Goal: Complete application form

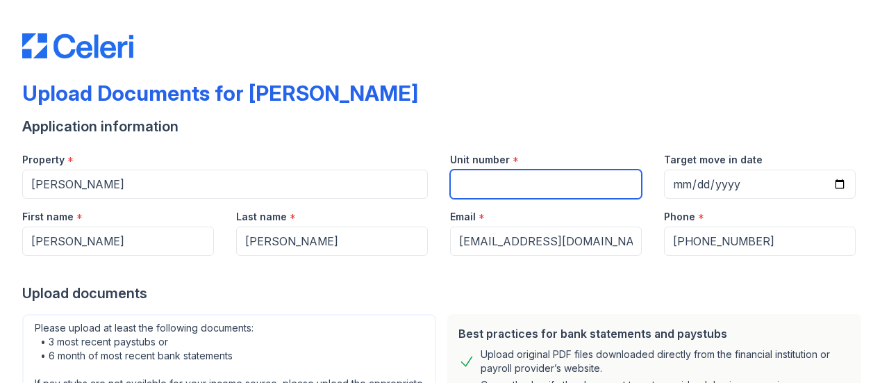
click at [522, 187] on input "Unit number" at bounding box center [546, 183] width 192 height 29
type input "2306"
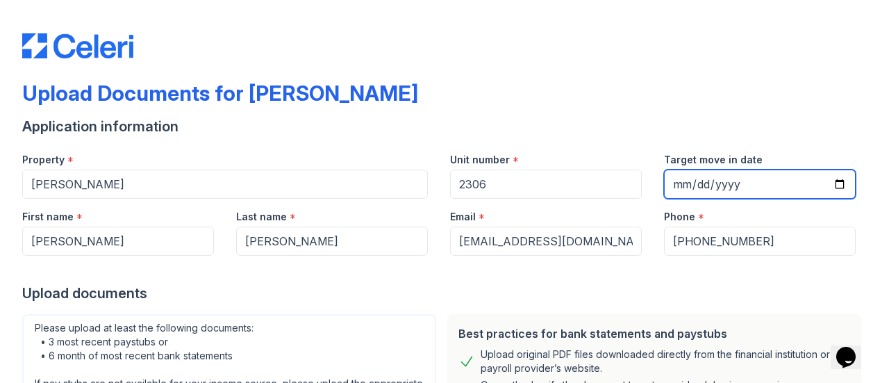
click at [672, 187] on input "Target move in date" at bounding box center [760, 183] width 192 height 29
type input "2025-08-28"
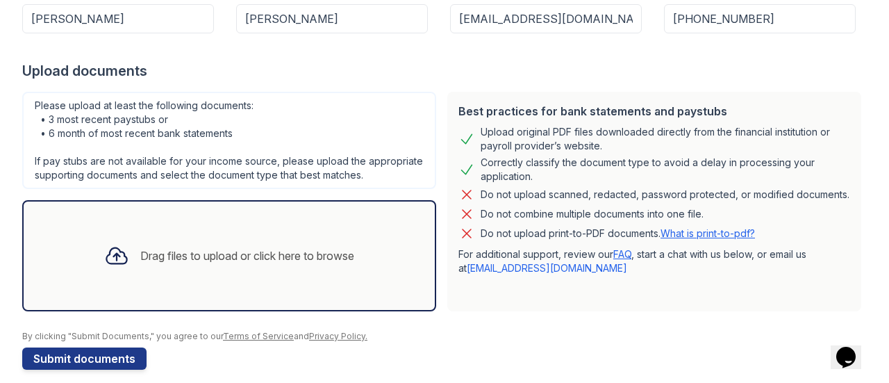
scroll to position [226, 0]
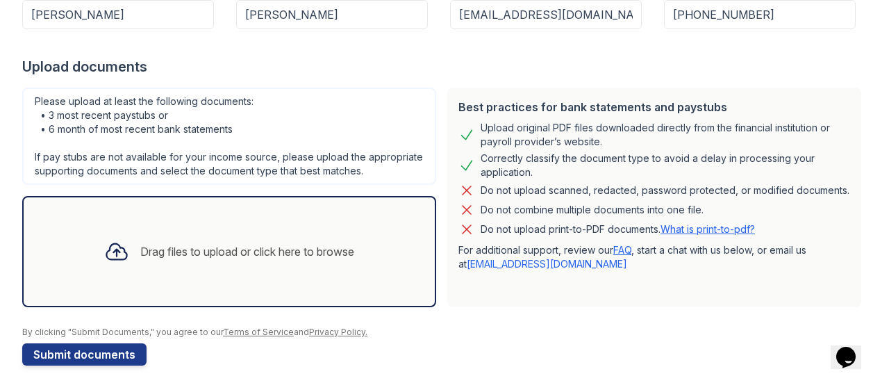
click at [195, 260] on div "Drag files to upload or click here to browse" at bounding box center [247, 251] width 214 height 17
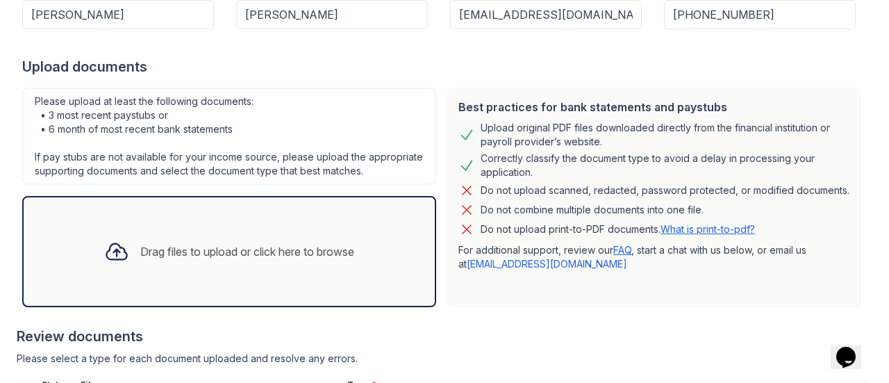
click at [159, 258] on div "Drag files to upload or click here to browse" at bounding box center [247, 251] width 214 height 17
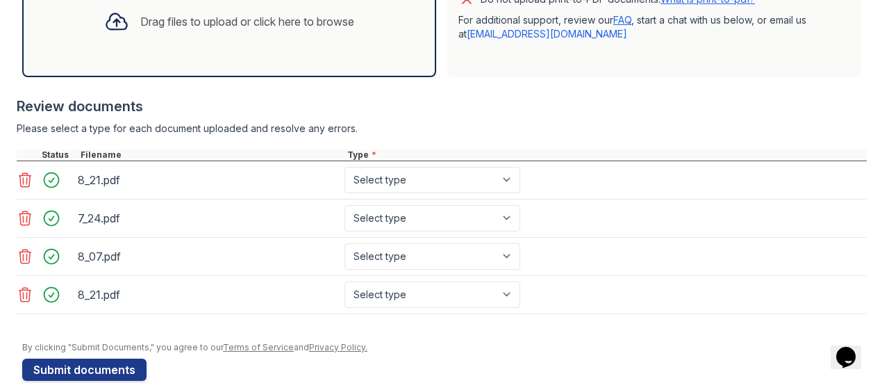
scroll to position [492, 0]
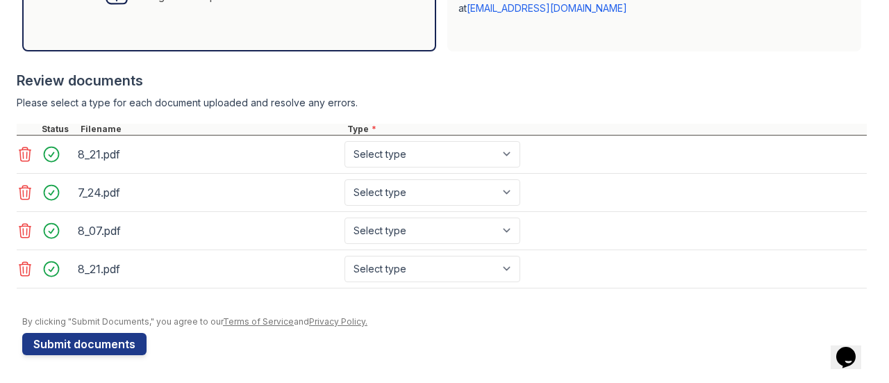
click at [24, 274] on icon at bounding box center [25, 268] width 17 height 17
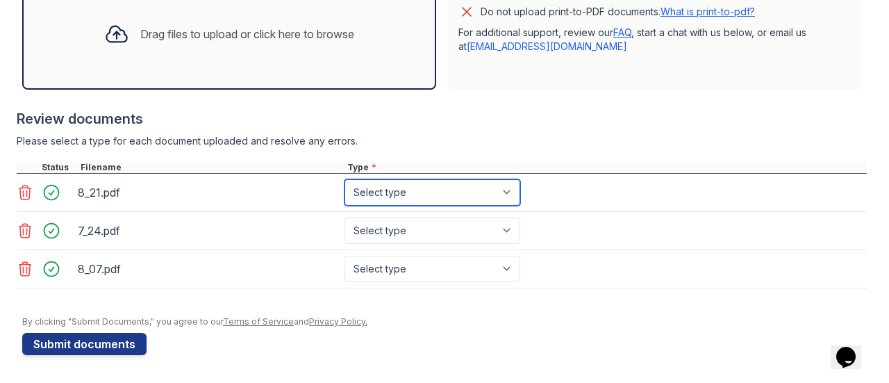
click at [428, 184] on select "Select type Paystub Bank Statement Offer Letter Tax Documents Benefit Award Let…" at bounding box center [432, 192] width 176 height 26
select select "paystub"
click at [344, 181] on select "Select type Paystub Bank Statement Offer Letter Tax Documents Benefit Award Let…" at bounding box center [432, 192] width 176 height 26
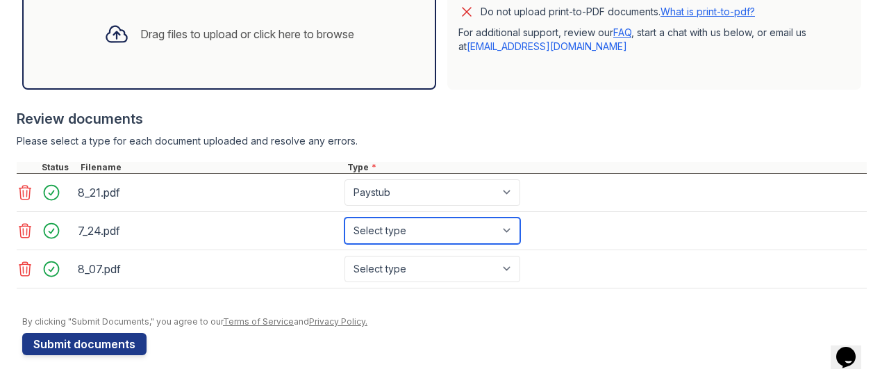
drag, startPoint x: 410, startPoint y: 234, endPoint x: 386, endPoint y: 220, distance: 28.0
click at [386, 220] on select "Select type Paystub Bank Statement Offer Letter Tax Documents Benefit Award Let…" at bounding box center [432, 230] width 176 height 26
select select "paystub"
click at [344, 219] on select "Select type Paystub Bank Statement Offer Letter Tax Documents Benefit Award Let…" at bounding box center [432, 230] width 176 height 26
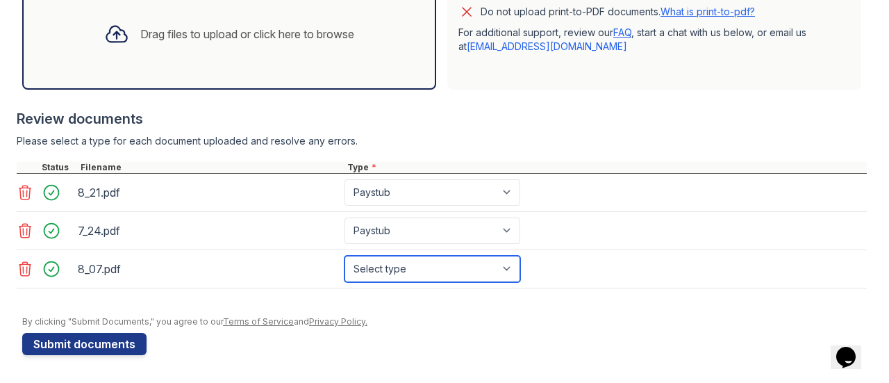
drag, startPoint x: 377, startPoint y: 274, endPoint x: 367, endPoint y: 267, distance: 12.5
click at [367, 267] on select "Select type Paystub Bank Statement Offer Letter Tax Documents Benefit Award Let…" at bounding box center [432, 268] width 176 height 26
select select "paystub"
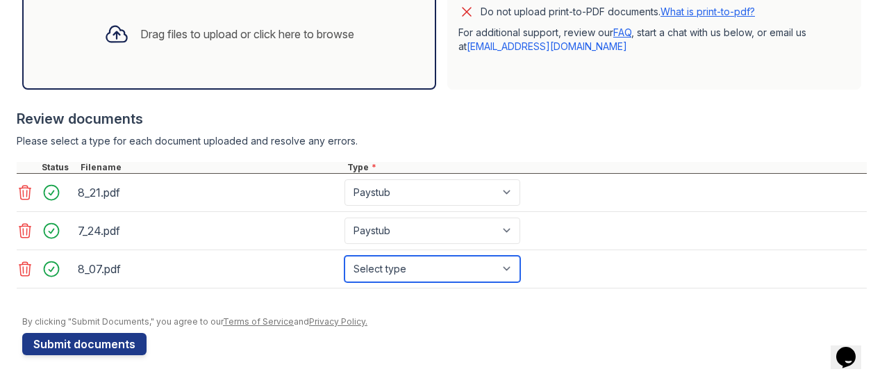
click at [344, 256] on select "Select type Paystub Bank Statement Offer Letter Tax Documents Benefit Award Let…" at bounding box center [432, 268] width 176 height 26
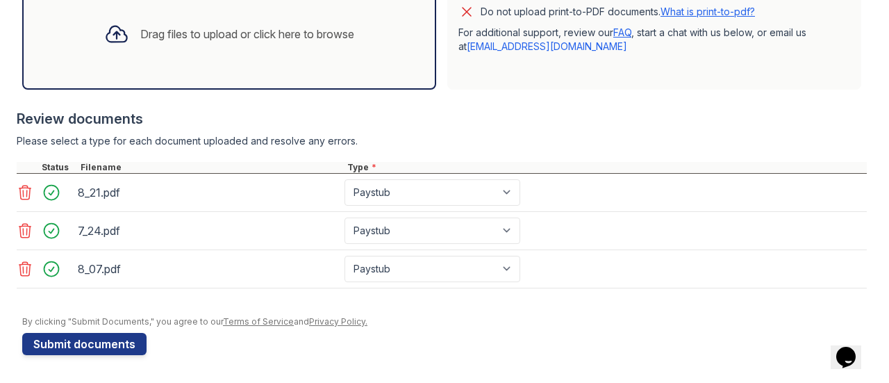
click at [548, 306] on div at bounding box center [444, 309] width 844 height 14
click at [63, 340] on button "Submit documents" at bounding box center [84, 344] width 124 height 22
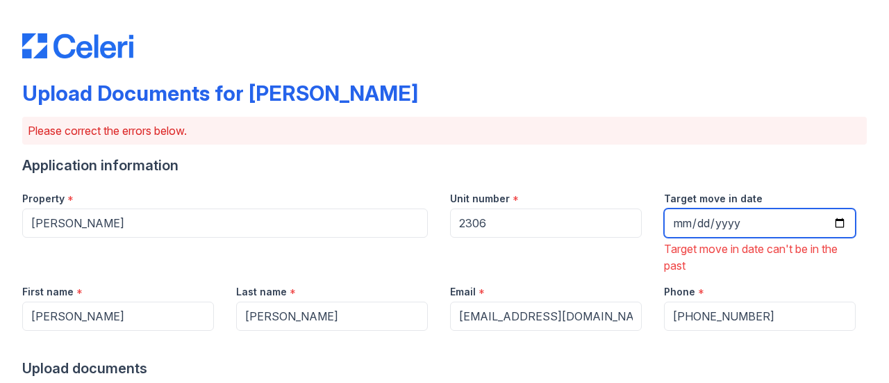
click at [673, 223] on input "2025-08-28" at bounding box center [760, 222] width 192 height 29
type input "2025-09-28"
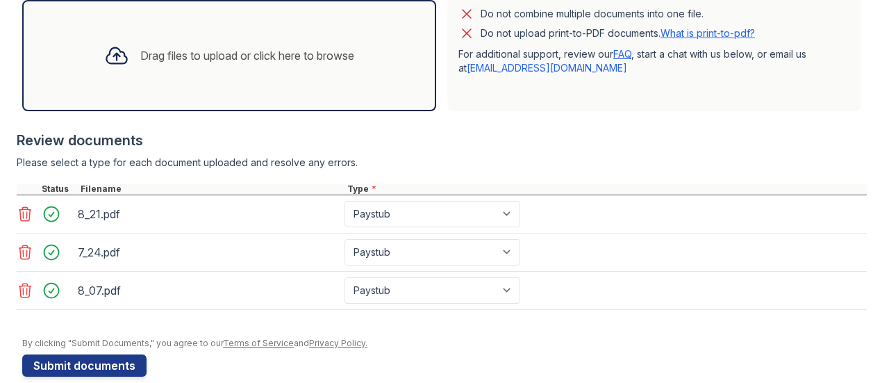
scroll to position [529, 0]
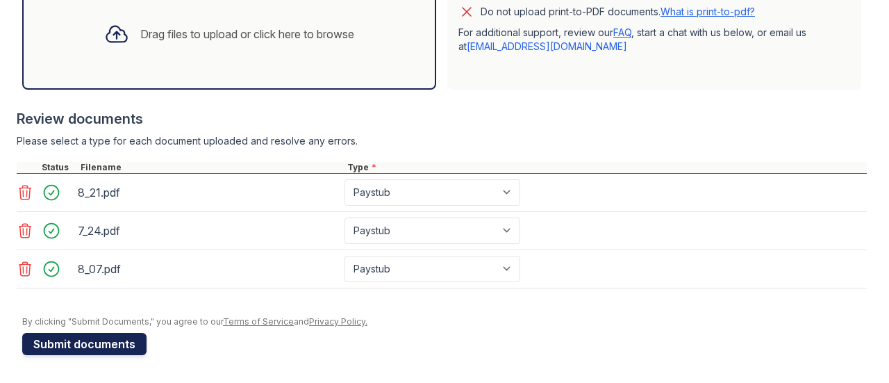
click at [127, 339] on button "Submit documents" at bounding box center [84, 344] width 124 height 22
